Goal: Use online tool/utility: Use online tool/utility

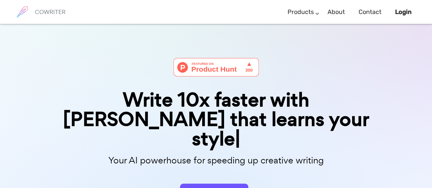
scroll to position [43, 0]
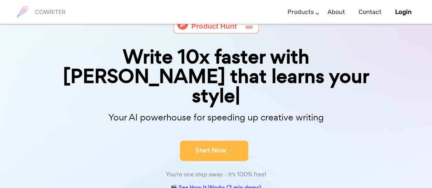
click at [226, 146] on icon at bounding box center [229, 150] width 6 height 8
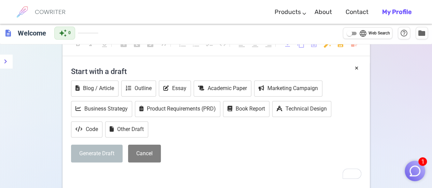
scroll to position [13, 0]
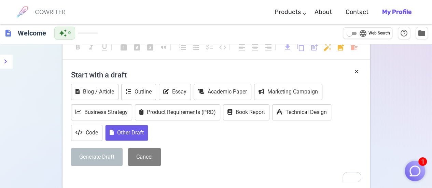
click at [131, 133] on button "Other Draft" at bounding box center [126, 133] width 43 height 16
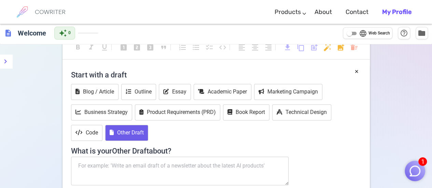
scroll to position [39, 0]
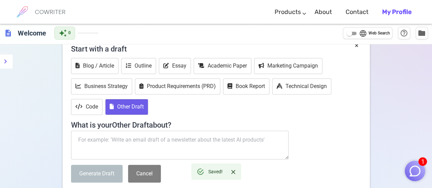
click at [133, 137] on textarea at bounding box center [180, 145] width 218 height 29
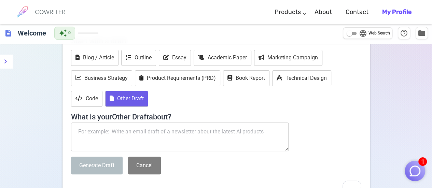
paste textarea "a story about murder mystery, the "whodunit" plot, and the first prologue set i…"
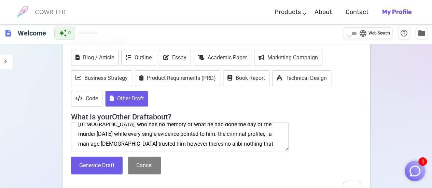
scroll to position [39, 0]
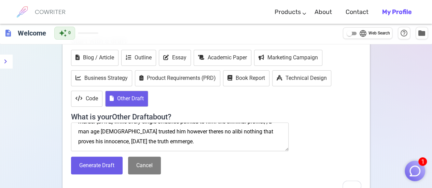
drag, startPoint x: 189, startPoint y: 142, endPoint x: 104, endPoint y: 148, distance: 84.8
click at [104, 148] on textarea "a story about murder mystery, the "whodunit" plot, and the first prologue set i…" at bounding box center [180, 136] width 218 height 29
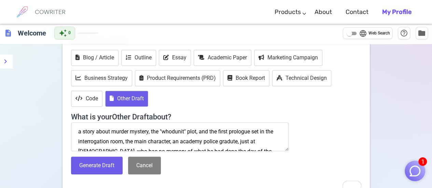
scroll to position [10, 0]
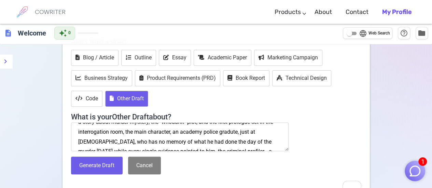
click at [172, 133] on textarea "a story about murder mystery, the "whodunit" plot, and the first prologue set i…" at bounding box center [180, 136] width 218 height 29
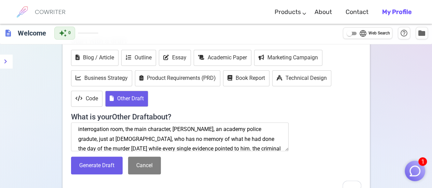
click at [0, 0] on span "graduate," at bounding box center [0, 0] width 0 height 0
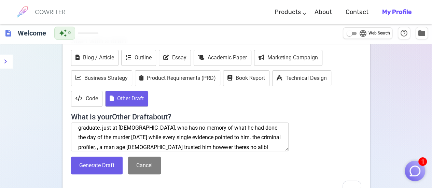
scroll to position [24, 0]
click at [0, 0] on span "single" at bounding box center [0, 0] width 0 height 0
click at [0, 0] on qb-div "Replace with , [DATE]," at bounding box center [0, 0] width 0 height 0
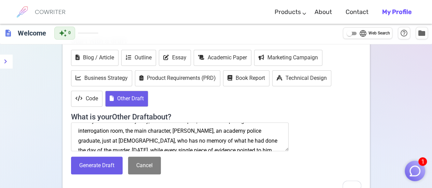
scroll to position [17, 0]
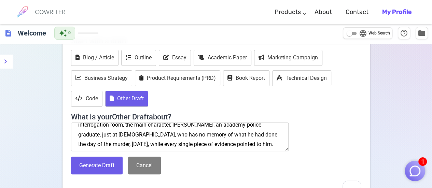
click at [262, 134] on textarea "a story about murder mystery, the "whodunit" plot, and the first prologue set i…" at bounding box center [180, 136] width 218 height 29
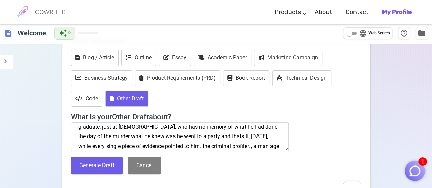
scroll to position [32, 0]
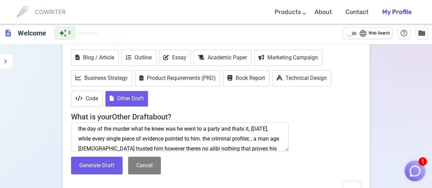
click at [173, 140] on textarea "a story about murder mystery, the "whodunit" plot, and the first prologue set i…" at bounding box center [180, 136] width 218 height 29
click at [176, 139] on textarea "a story about murder mystery, the "whodunit" plot, and the first prologue set i…" at bounding box center [180, 136] width 218 height 29
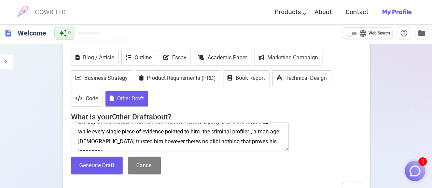
click at [190, 142] on textarea "a story about murder mystery, the "whodunit" plot, and the first prologue set i…" at bounding box center [180, 136] width 218 height 29
click at [252, 145] on textarea "a story about murder mystery, the "whodunit" plot, and the first prologue set i…" at bounding box center [180, 136] width 218 height 29
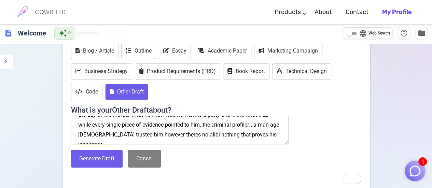
scroll to position [59, 0]
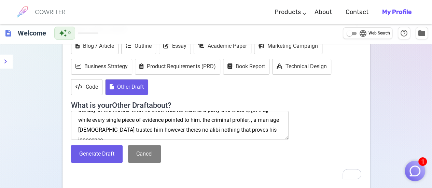
click at [0, 0] on span "im; however, there" at bounding box center [0, 0] width 0 height 0
drag, startPoint x: 111, startPoint y: 130, endPoint x: 105, endPoint y: 134, distance: 7.2
click at [105, 134] on textarea "a story about murder mystery, the "whodunit" plot, and the first prologue set i…" at bounding box center [180, 125] width 218 height 29
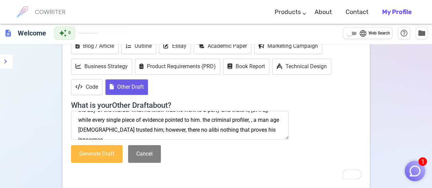
type textarea "a story about murder mystery, the "whodunit" plot, and the first prologue set i…"
click at [108, 152] on button "Generate Draft" at bounding box center [97, 154] width 52 height 18
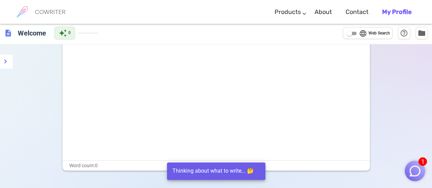
scroll to position [0, 0]
